Goal: Task Accomplishment & Management: Manage account settings

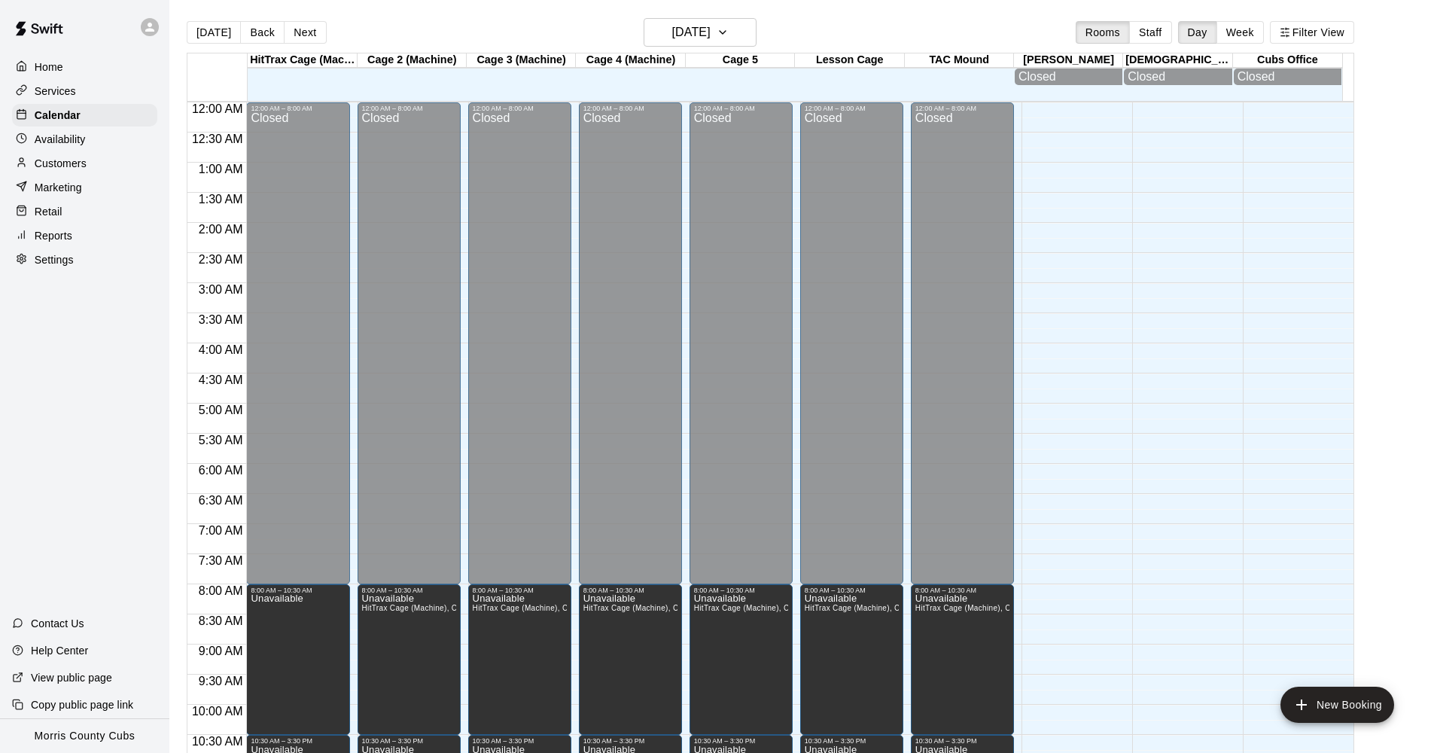
scroll to position [730, 0]
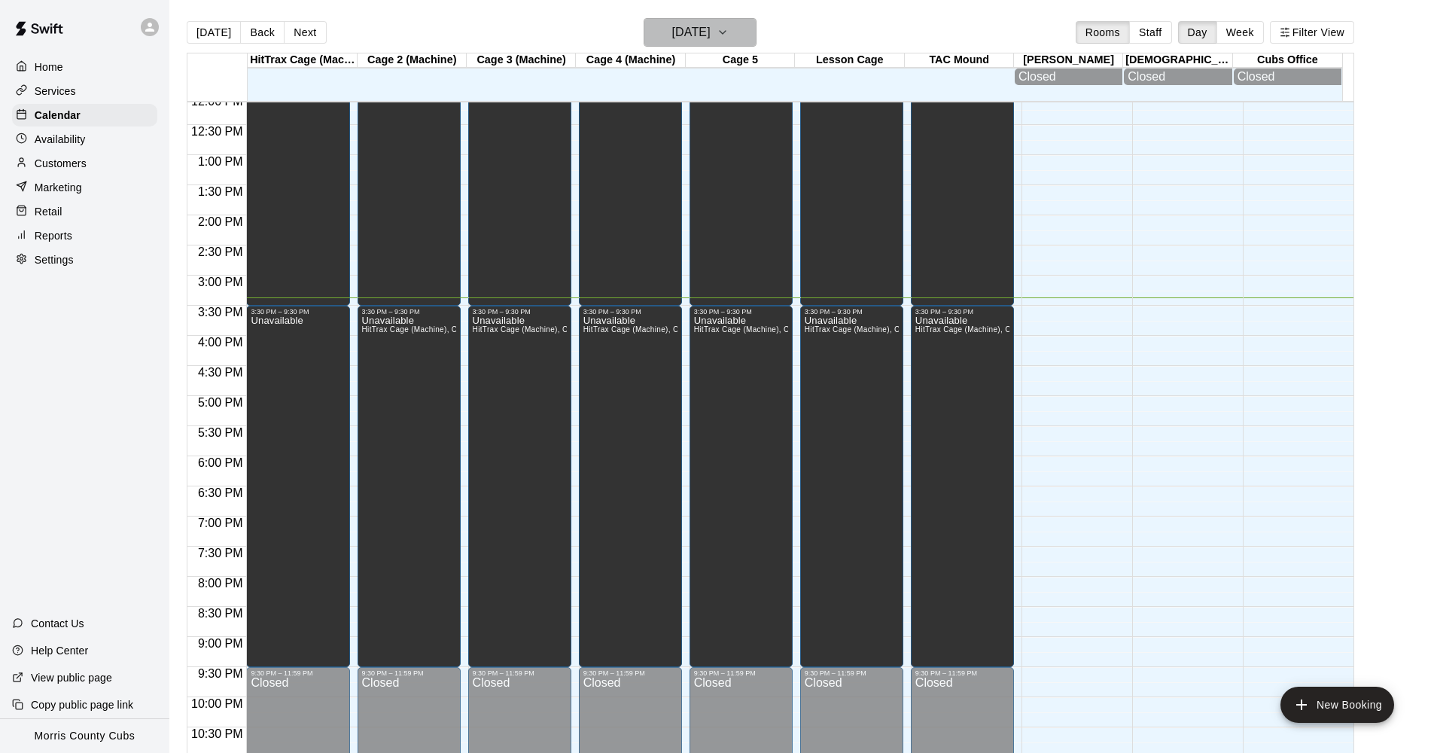
click at [729, 35] on icon "button" at bounding box center [722, 32] width 12 height 18
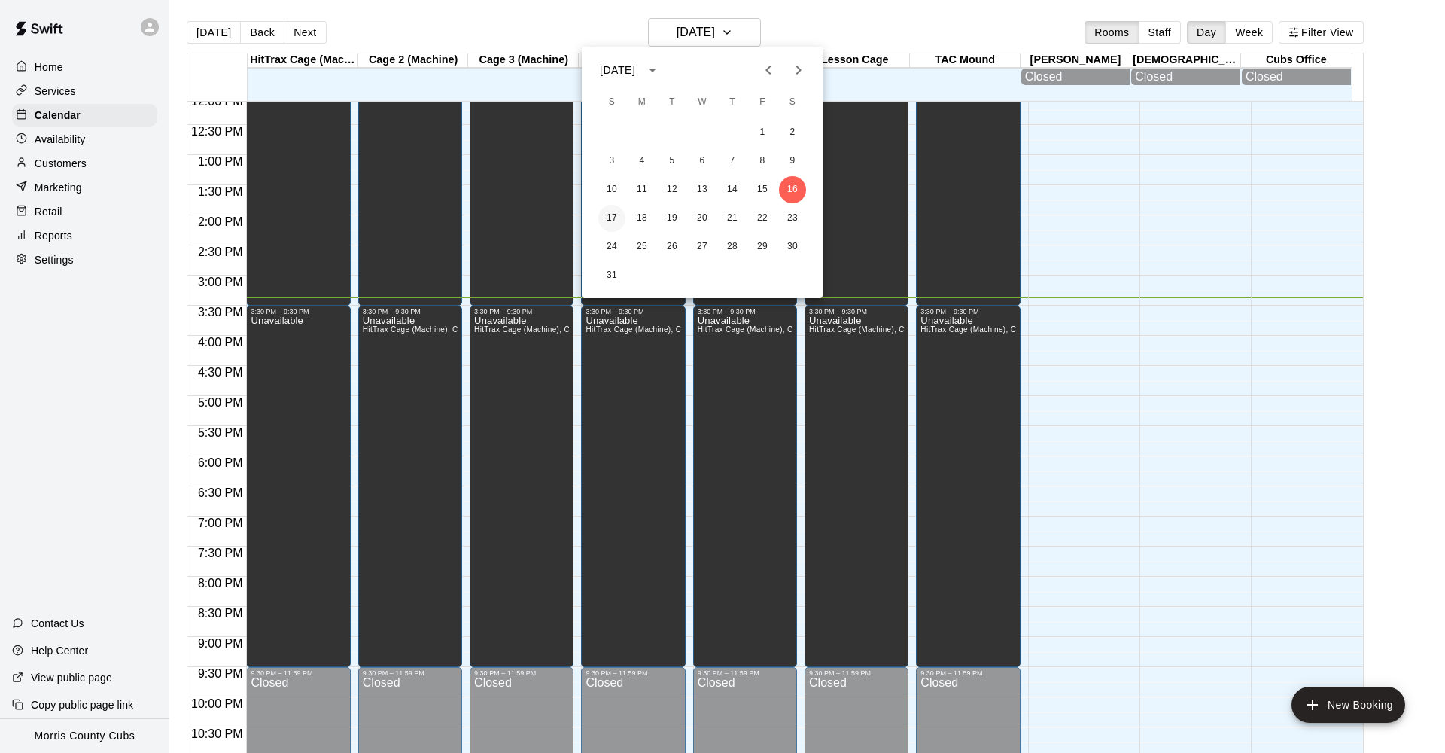
click at [617, 221] on button "17" at bounding box center [611, 218] width 27 height 27
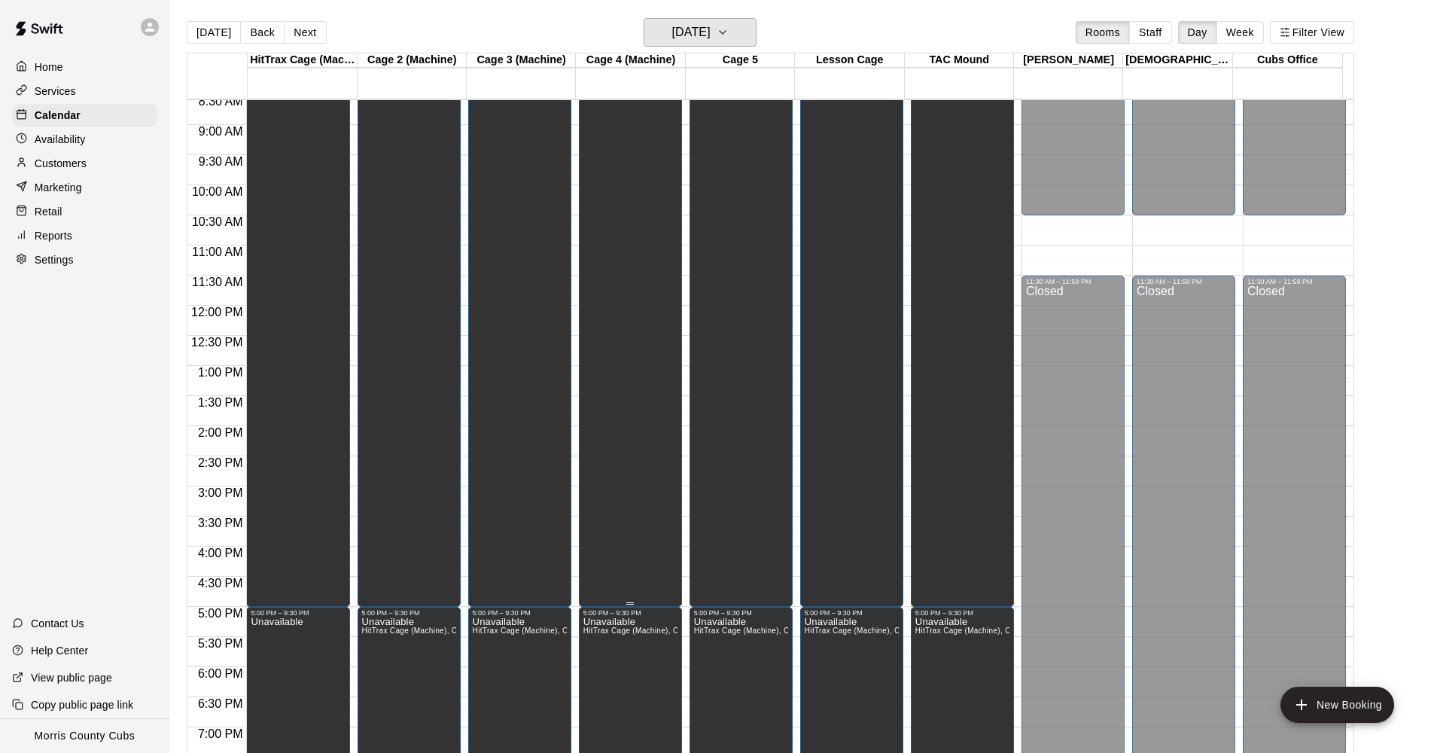
scroll to position [425, 0]
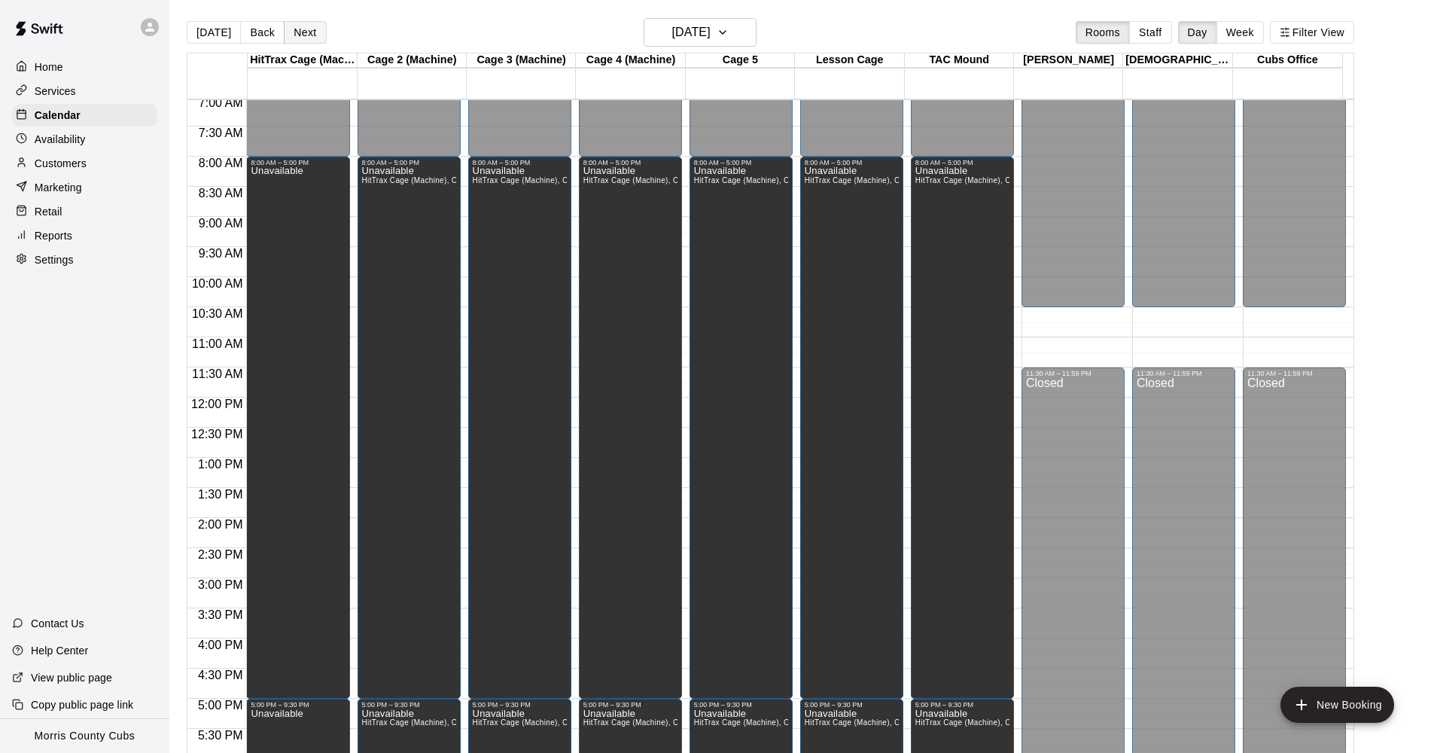
click at [311, 32] on button "Next" at bounding box center [305, 32] width 42 height 23
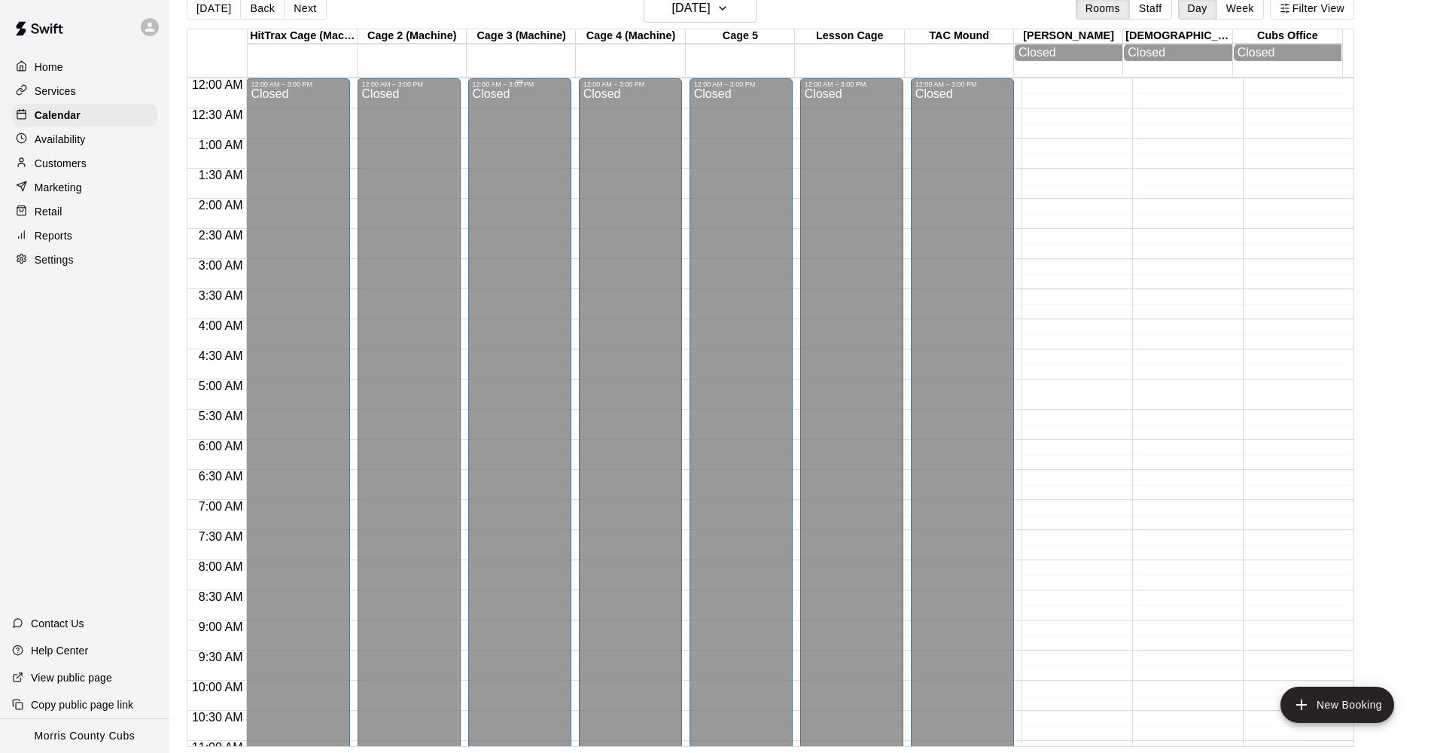
scroll to position [0, 0]
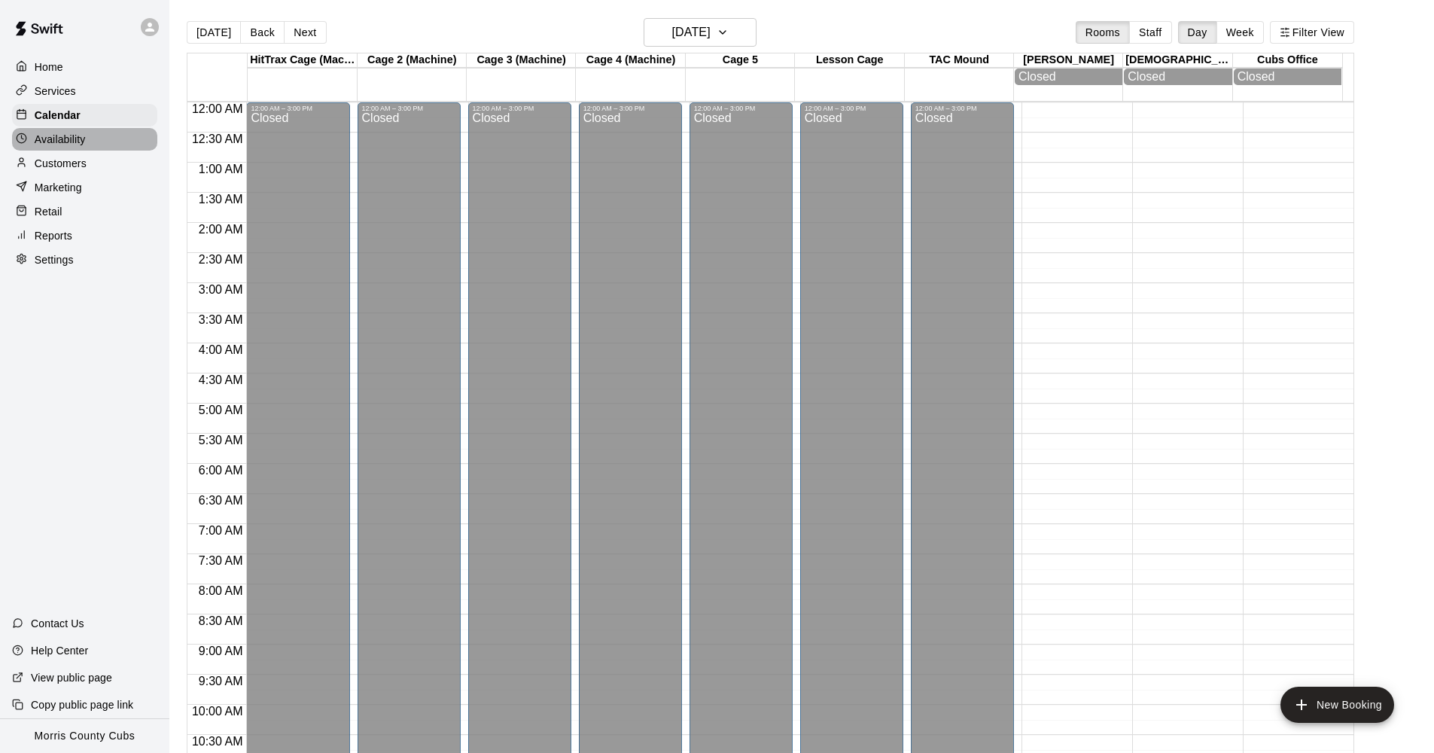
click at [29, 139] on div at bounding box center [25, 139] width 19 height 14
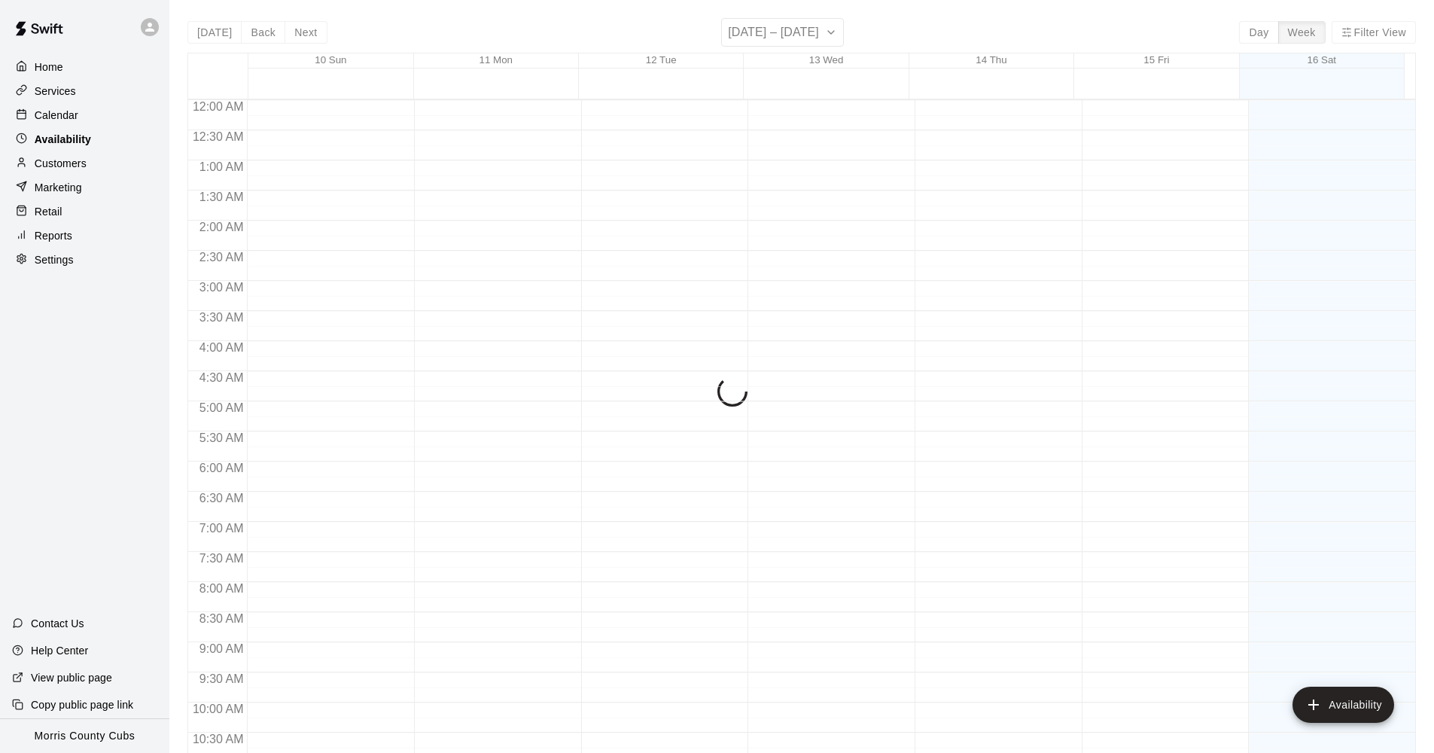
scroll to position [775, 0]
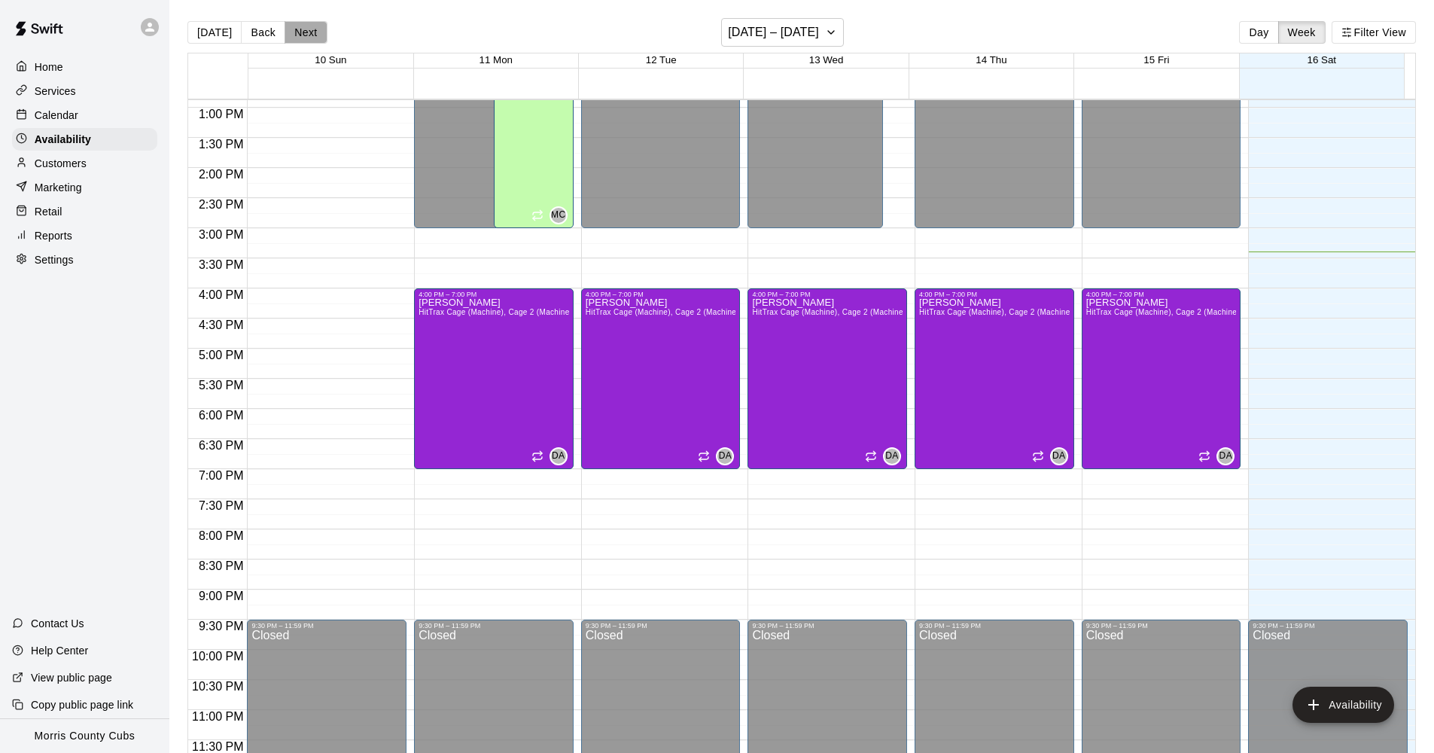
click at [296, 32] on button "Next" at bounding box center [305, 32] width 42 height 23
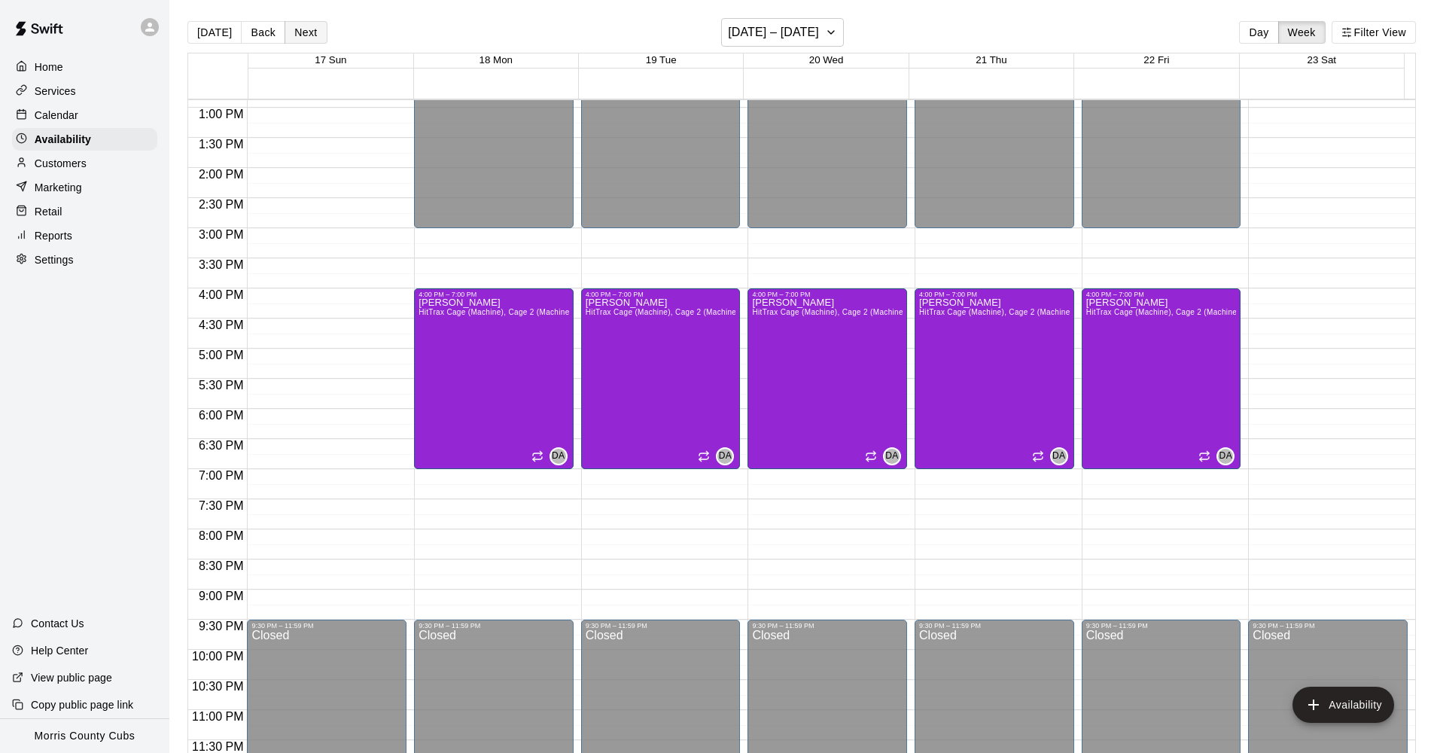
click at [296, 32] on button "Next" at bounding box center [305, 32] width 42 height 23
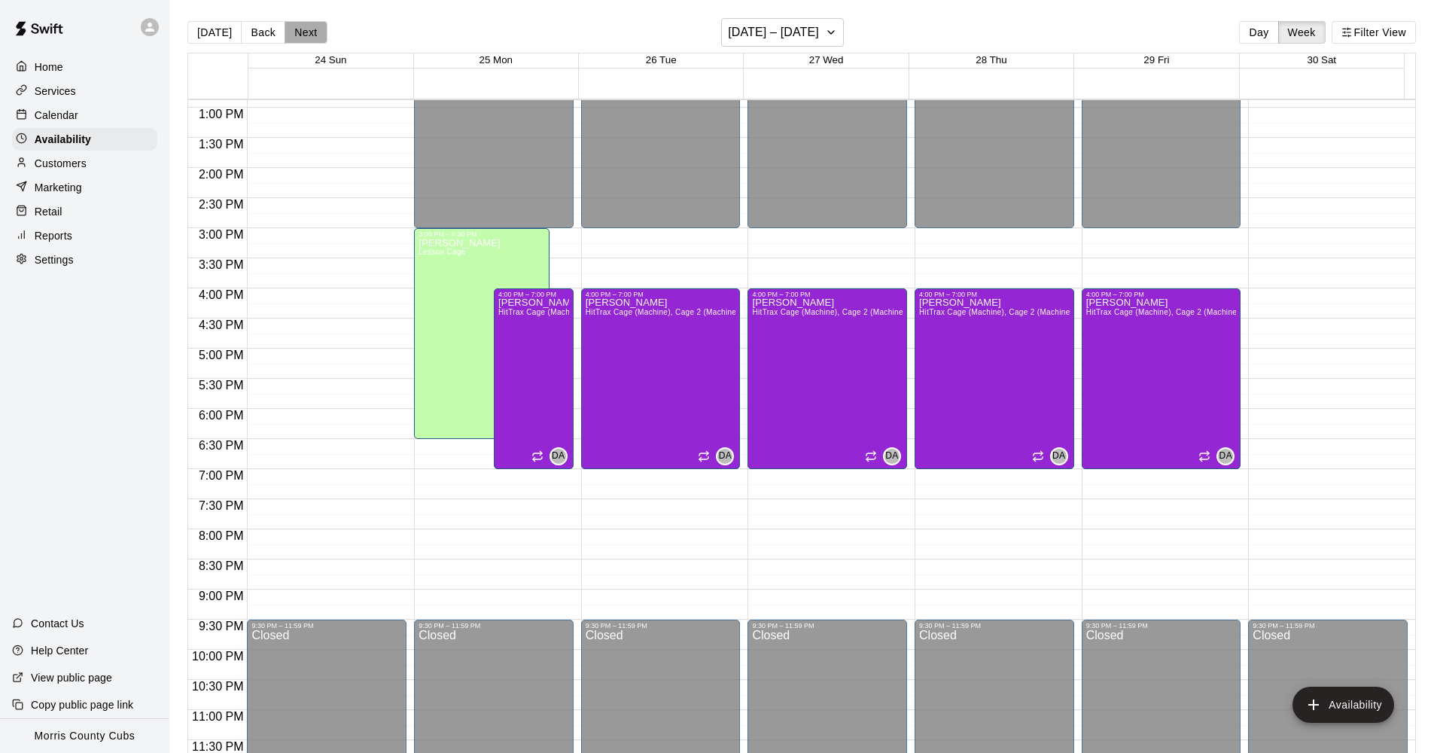
click at [296, 32] on button "Next" at bounding box center [305, 32] width 42 height 23
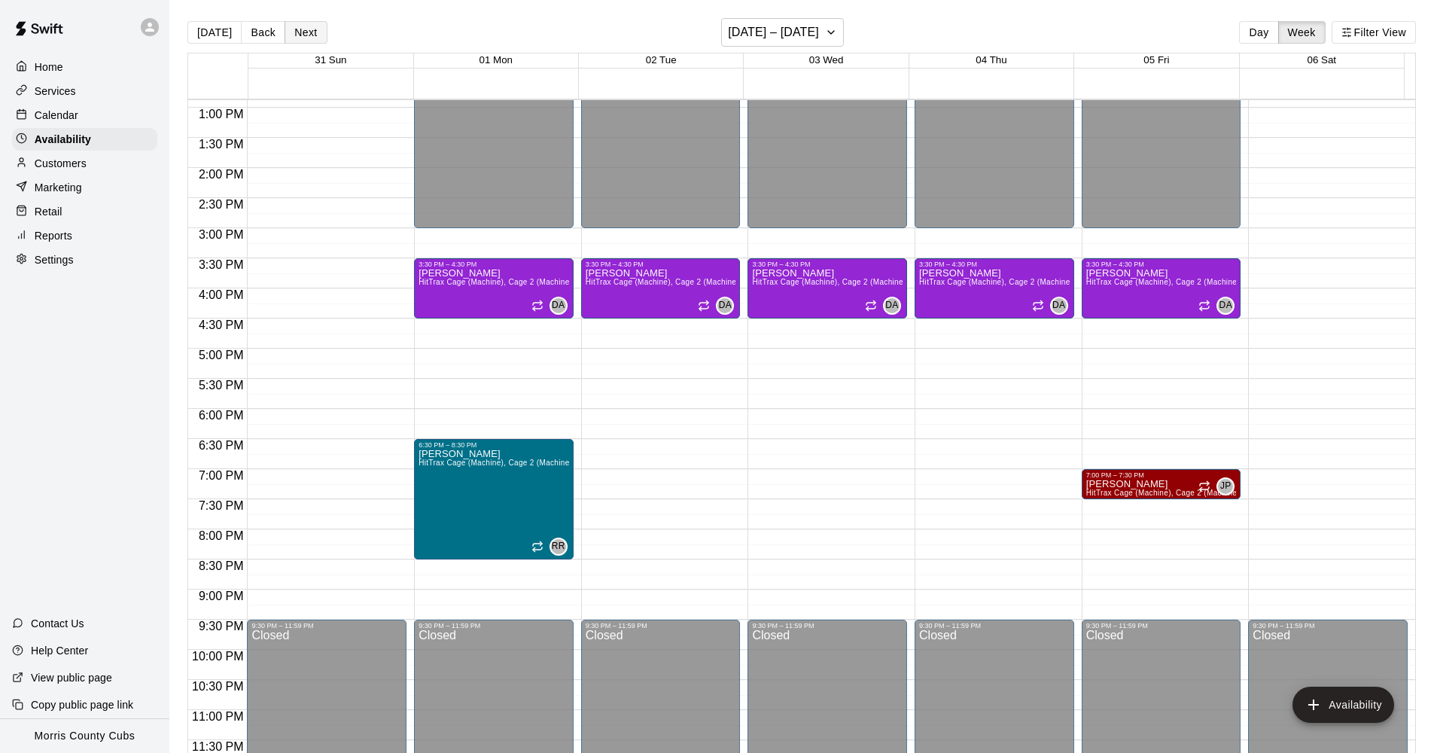
click at [305, 28] on button "Next" at bounding box center [305, 32] width 42 height 23
click at [304, 29] on button "Next" at bounding box center [305, 32] width 42 height 23
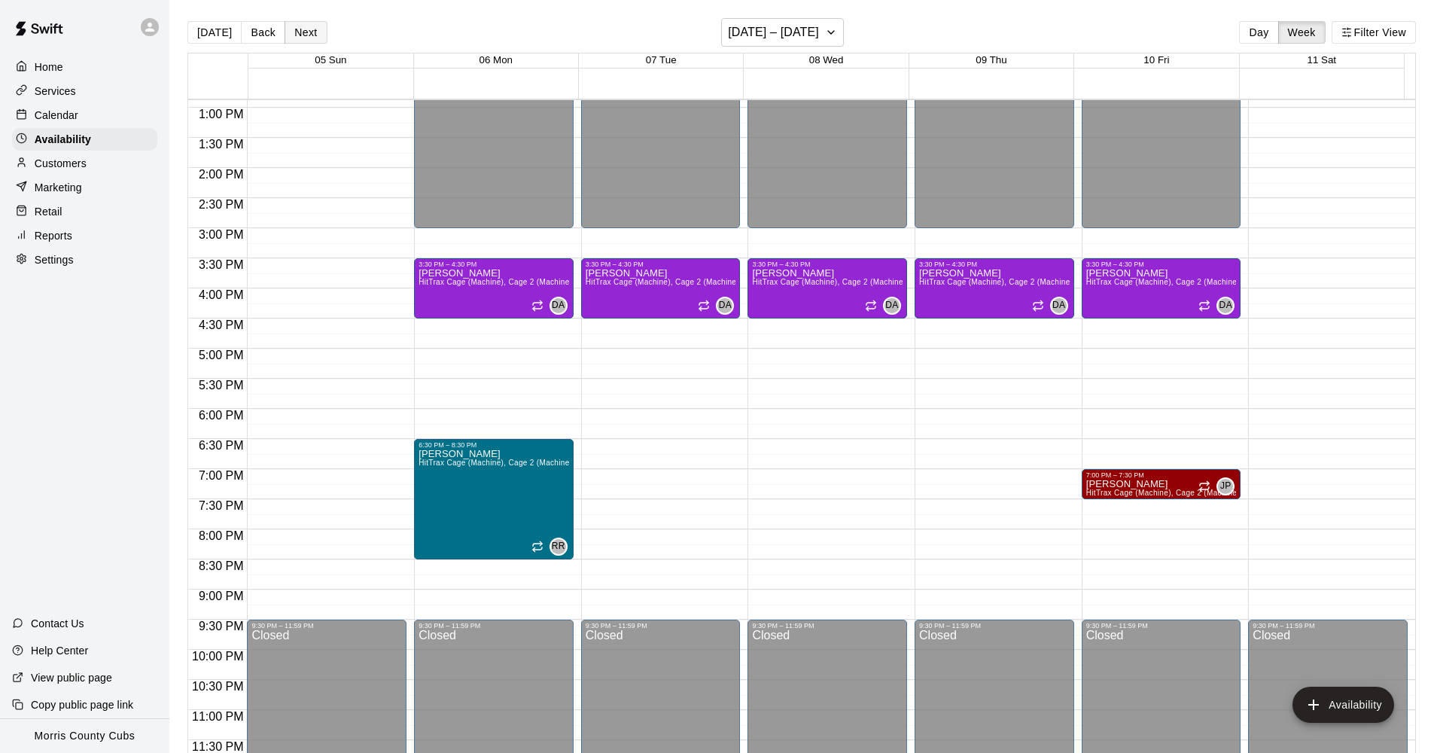
click at [304, 29] on button "Next" at bounding box center [305, 32] width 42 height 23
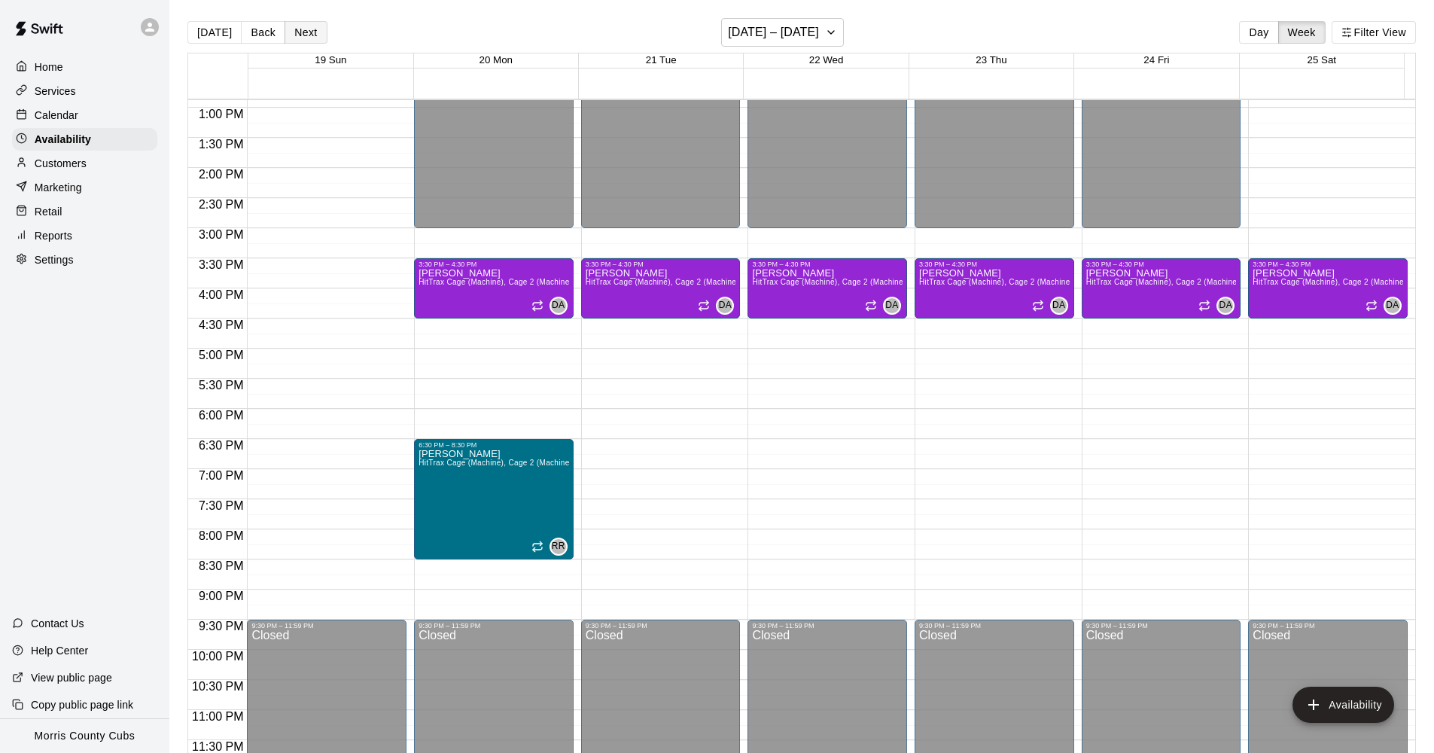
click at [304, 29] on button "Next" at bounding box center [305, 32] width 42 height 23
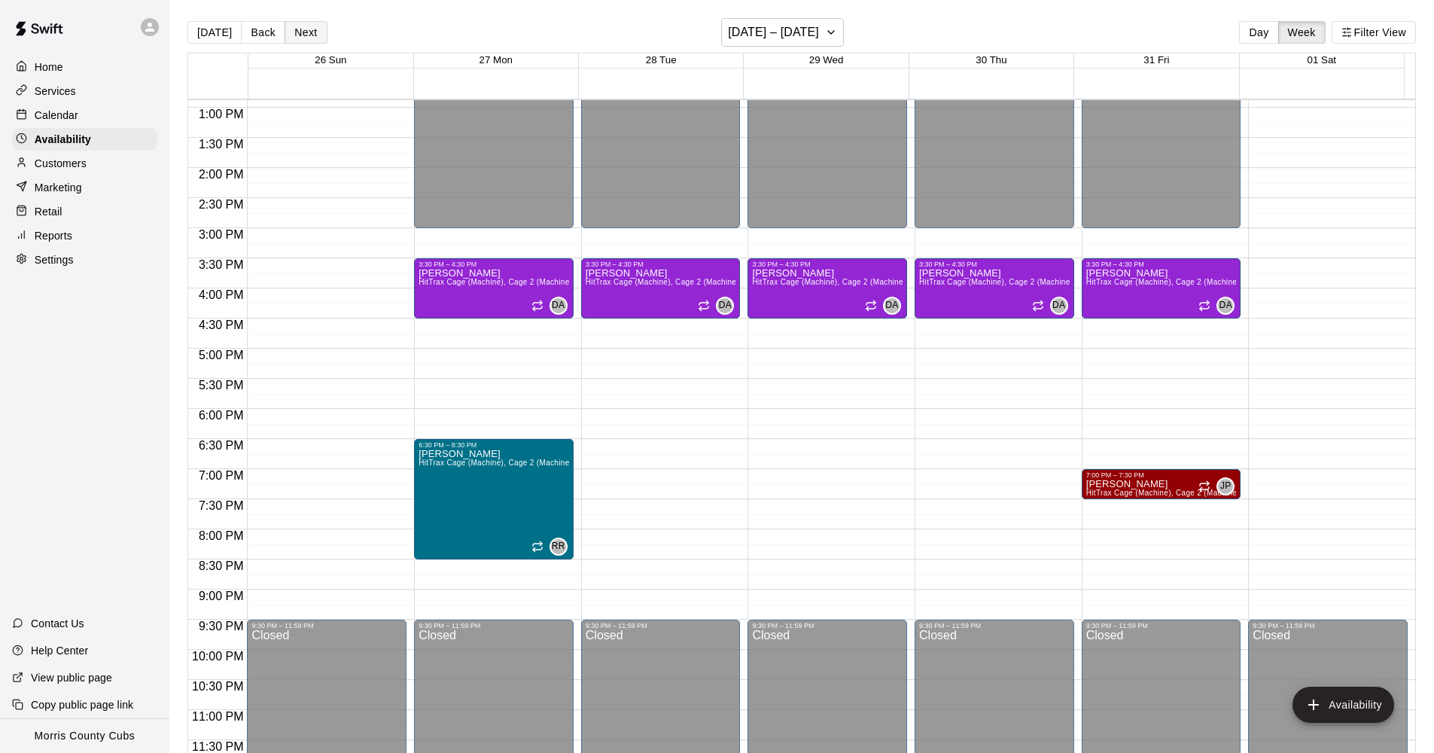
click at [304, 29] on button "Next" at bounding box center [305, 32] width 42 height 23
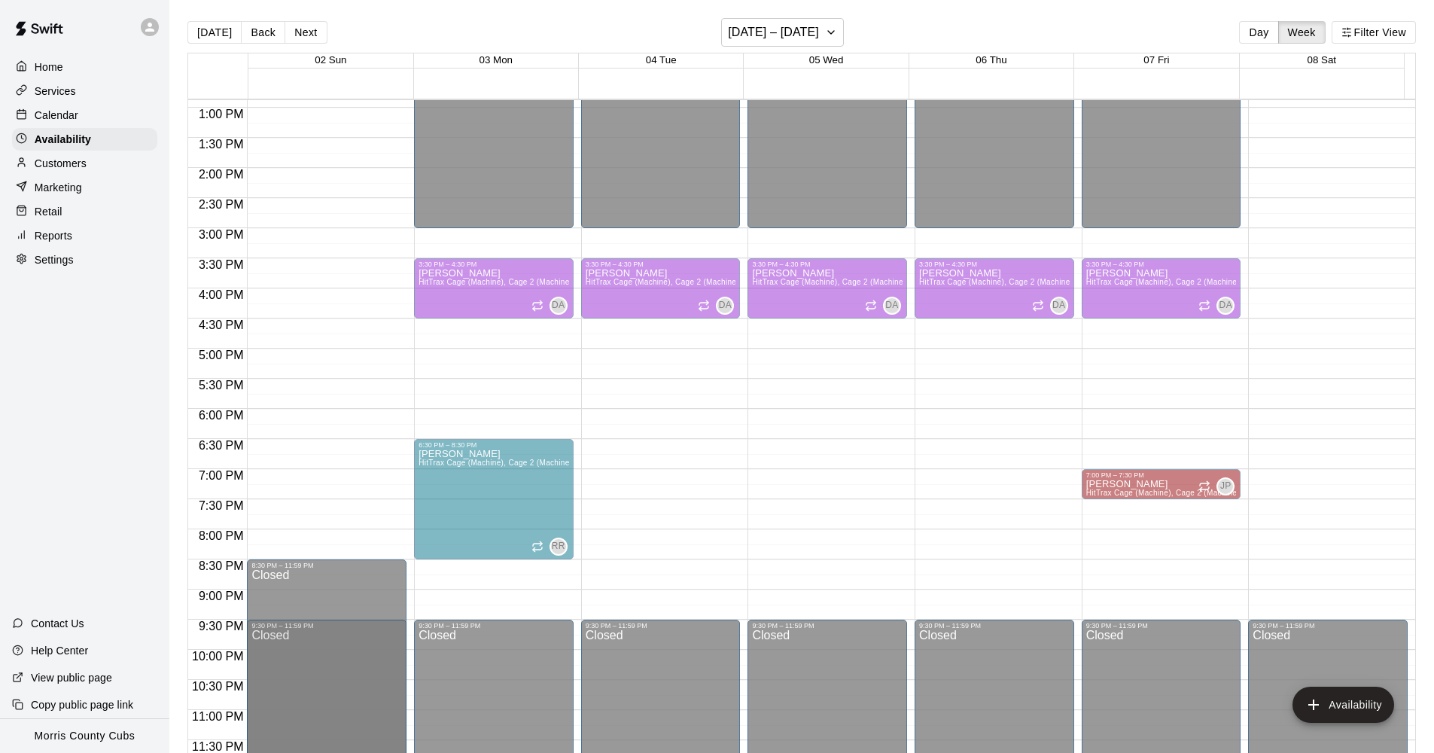
drag, startPoint x: 324, startPoint y: 562, endPoint x: 321, endPoint y: 623, distance: 61.0
drag, startPoint x: 327, startPoint y: 562, endPoint x: 327, endPoint y: 625, distance: 63.2
